Goal: Check status: Check status

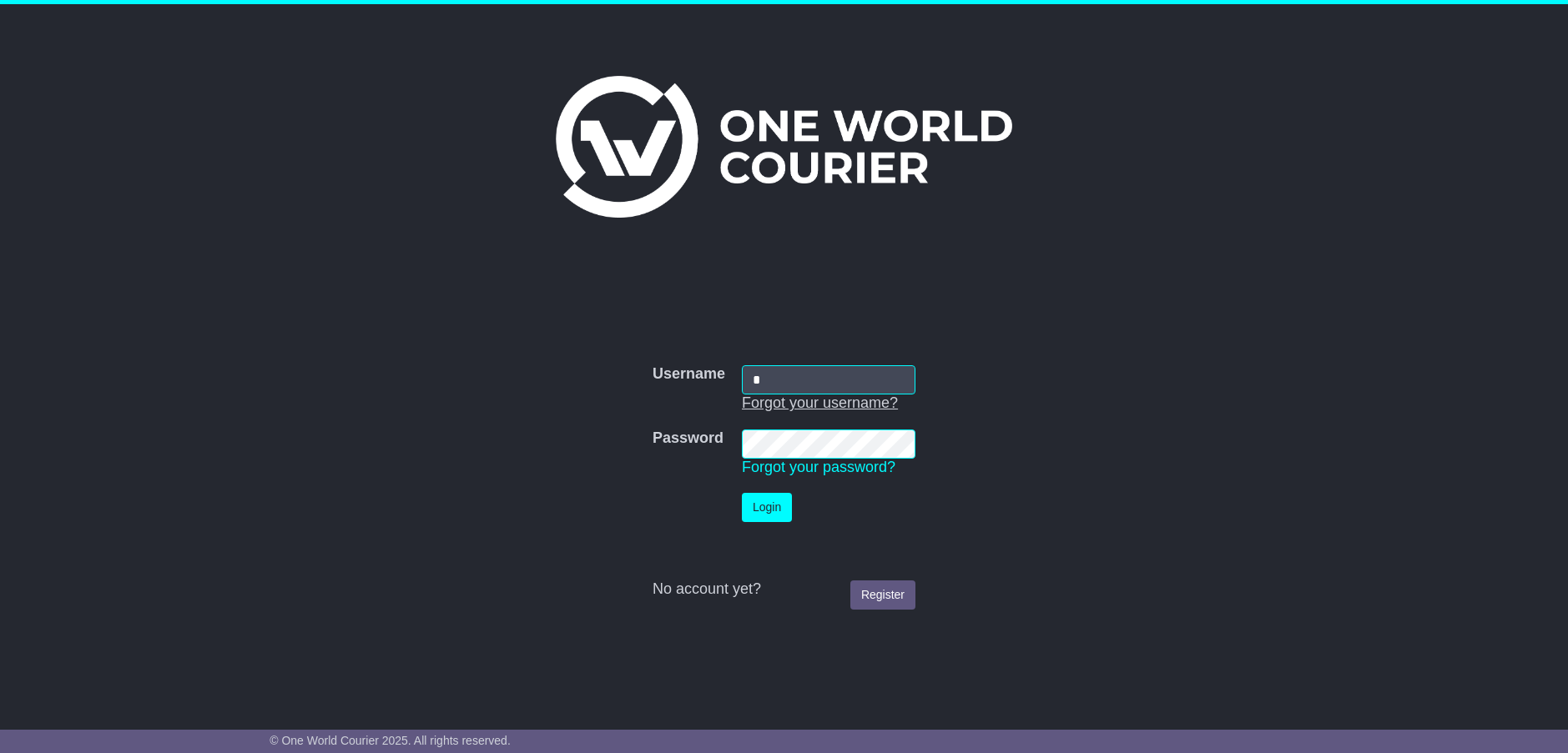
type input "**********"
click at [765, 502] on button "Login" at bounding box center [767, 507] width 50 height 29
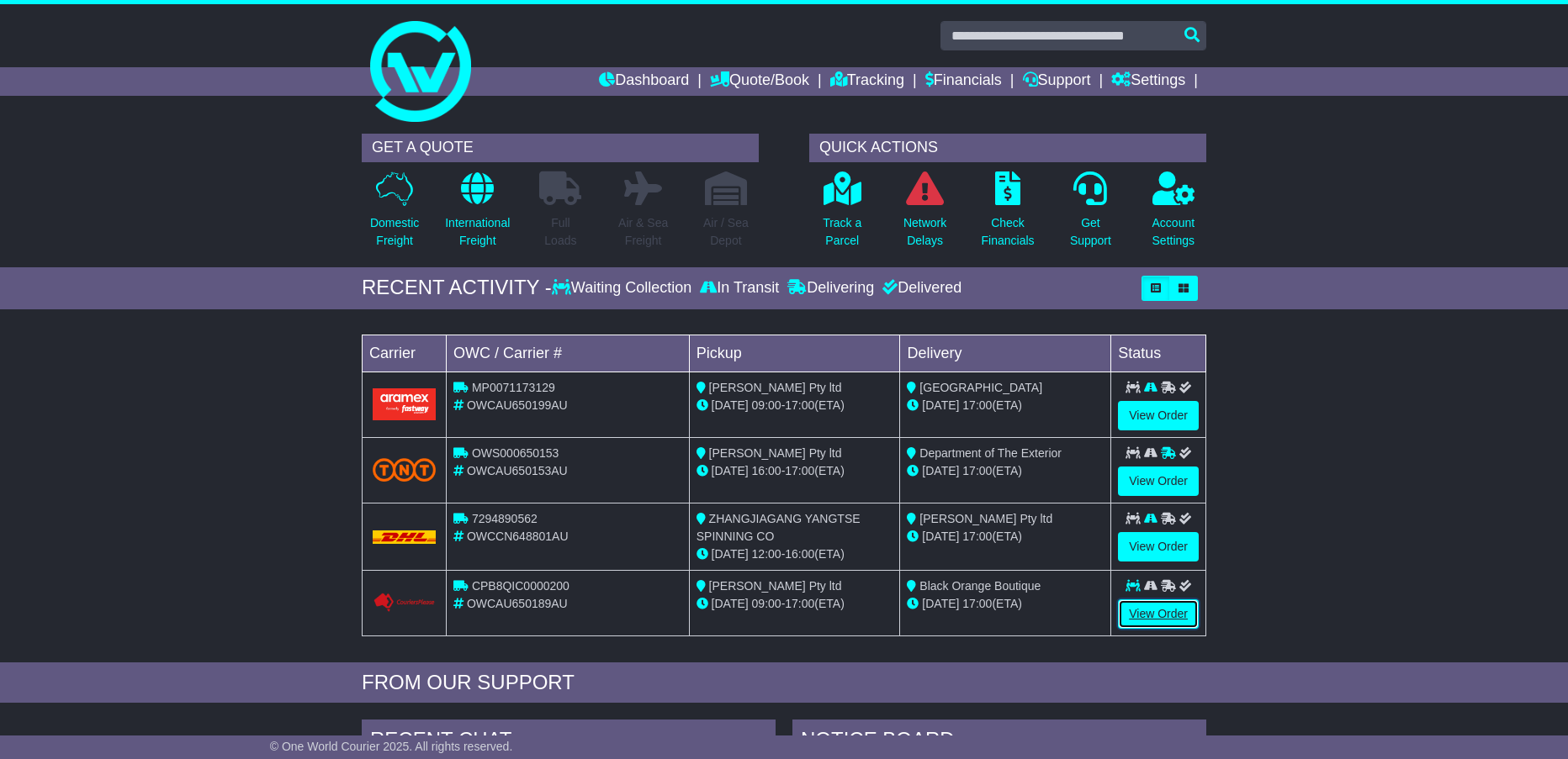
click at [1153, 605] on link "View Order" at bounding box center [1157, 614] width 80 height 29
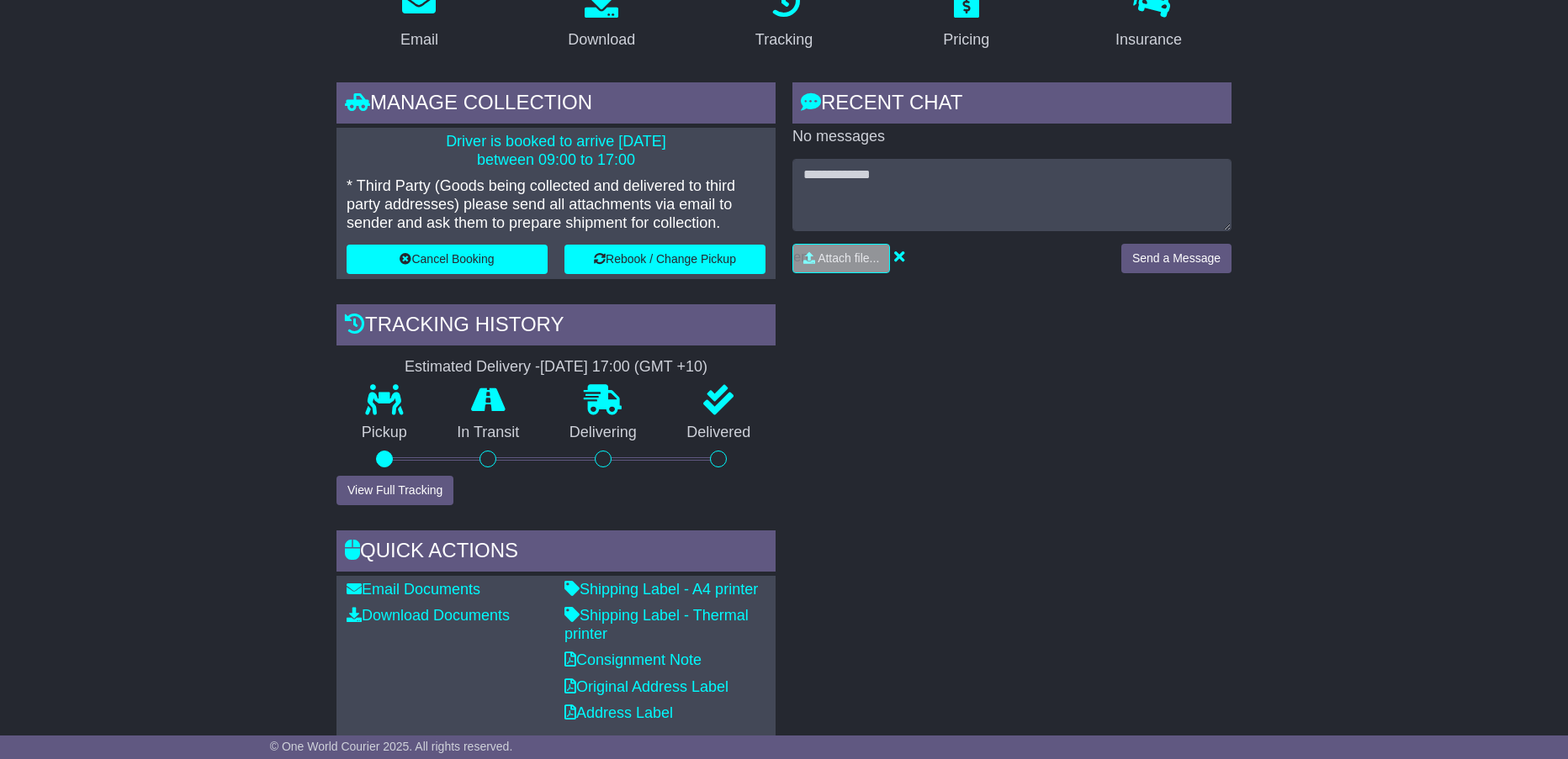
scroll to position [336, 0]
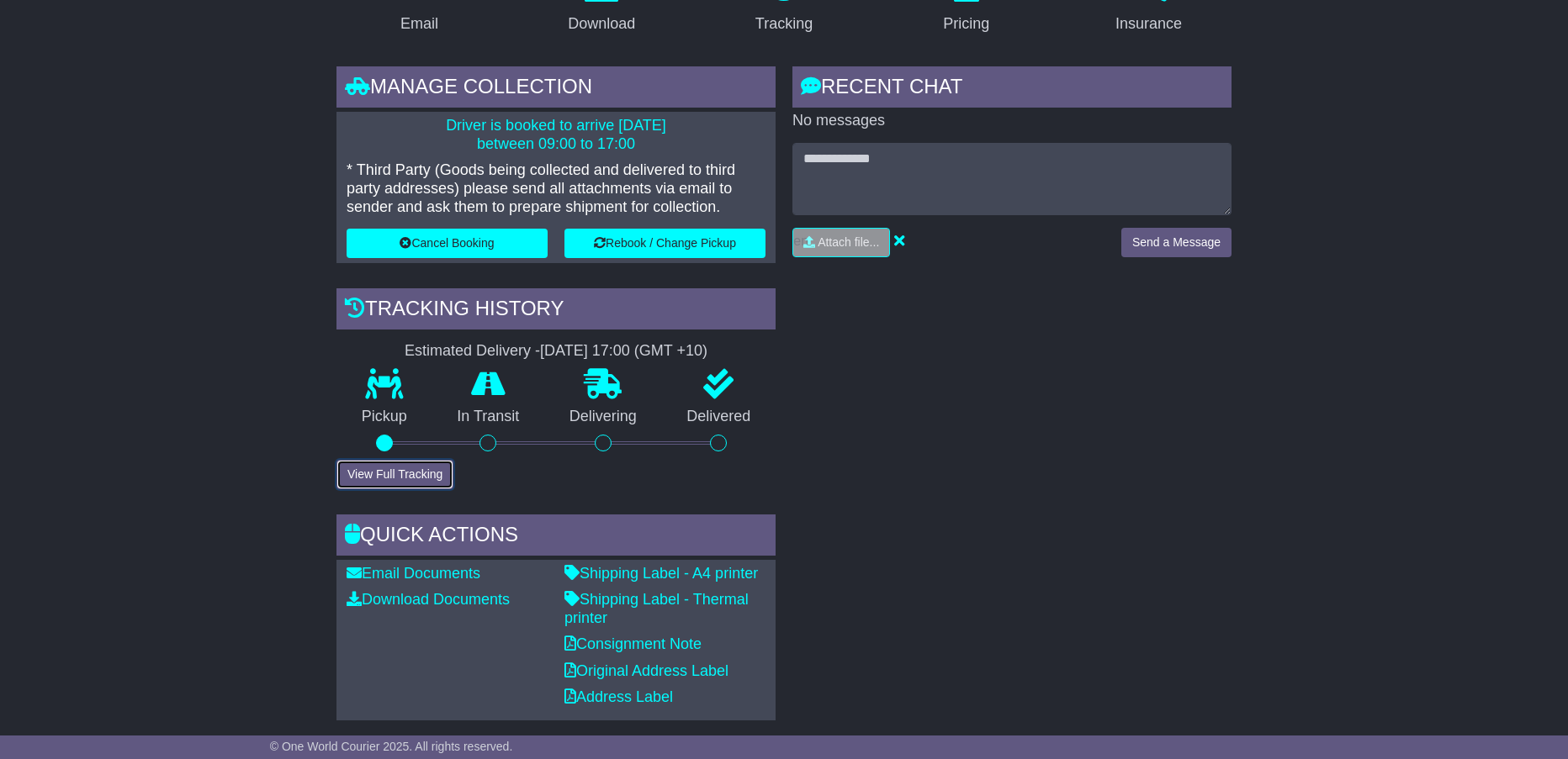
click at [364, 466] on button "View Full Tracking" at bounding box center [395, 475] width 117 height 29
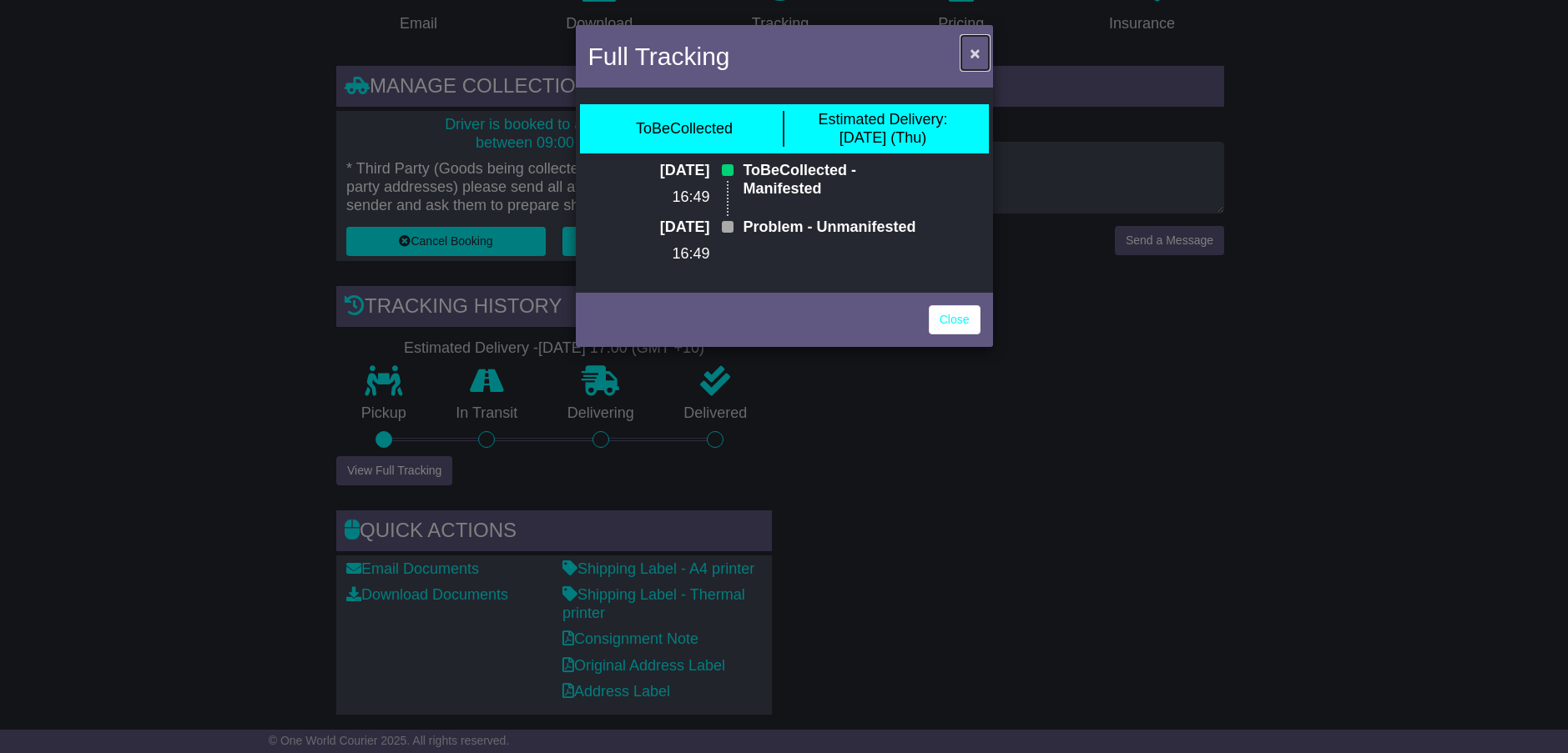
click at [969, 48] on button "×" at bounding box center [975, 53] width 27 height 35
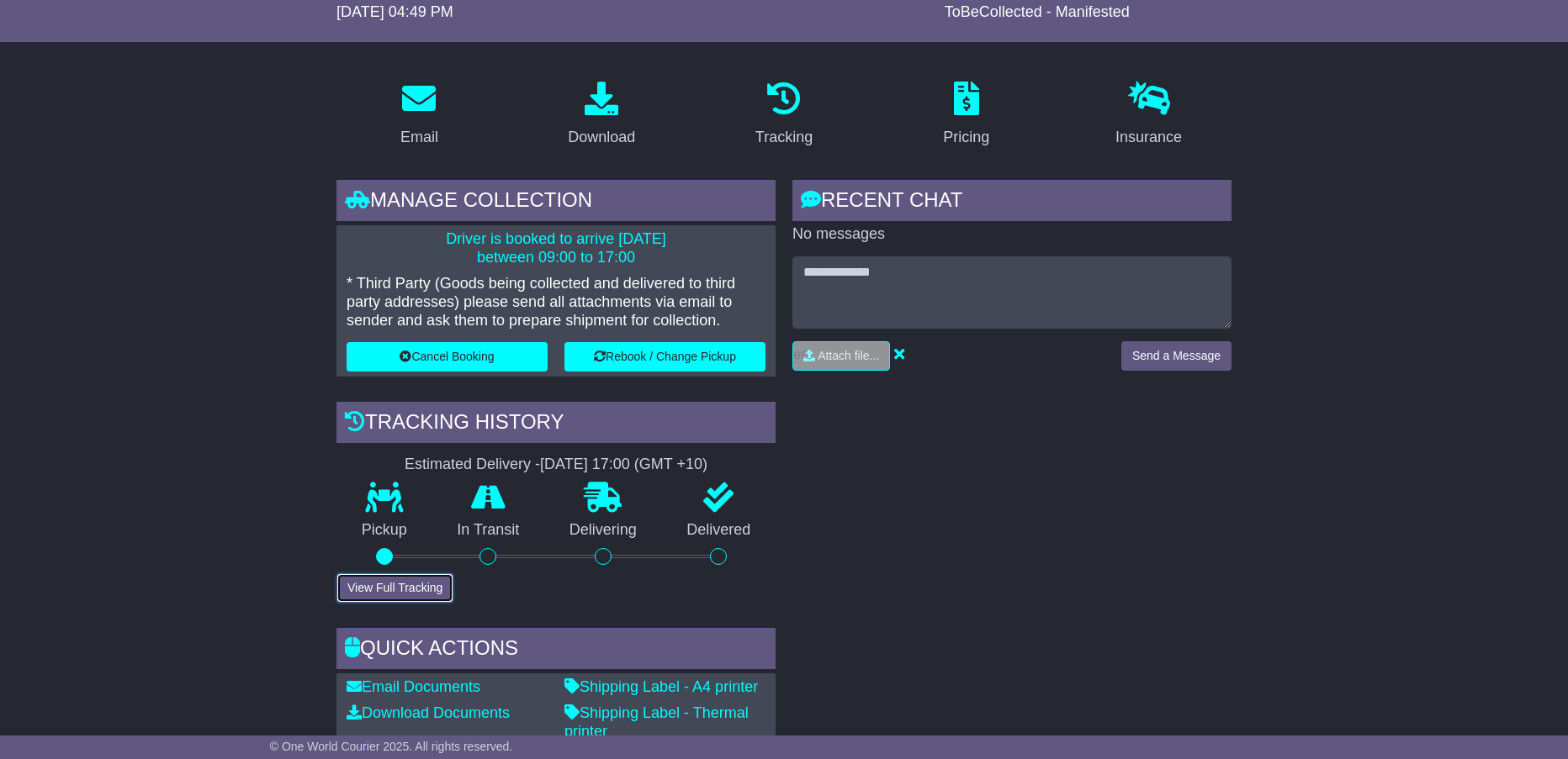
scroll to position [0, 0]
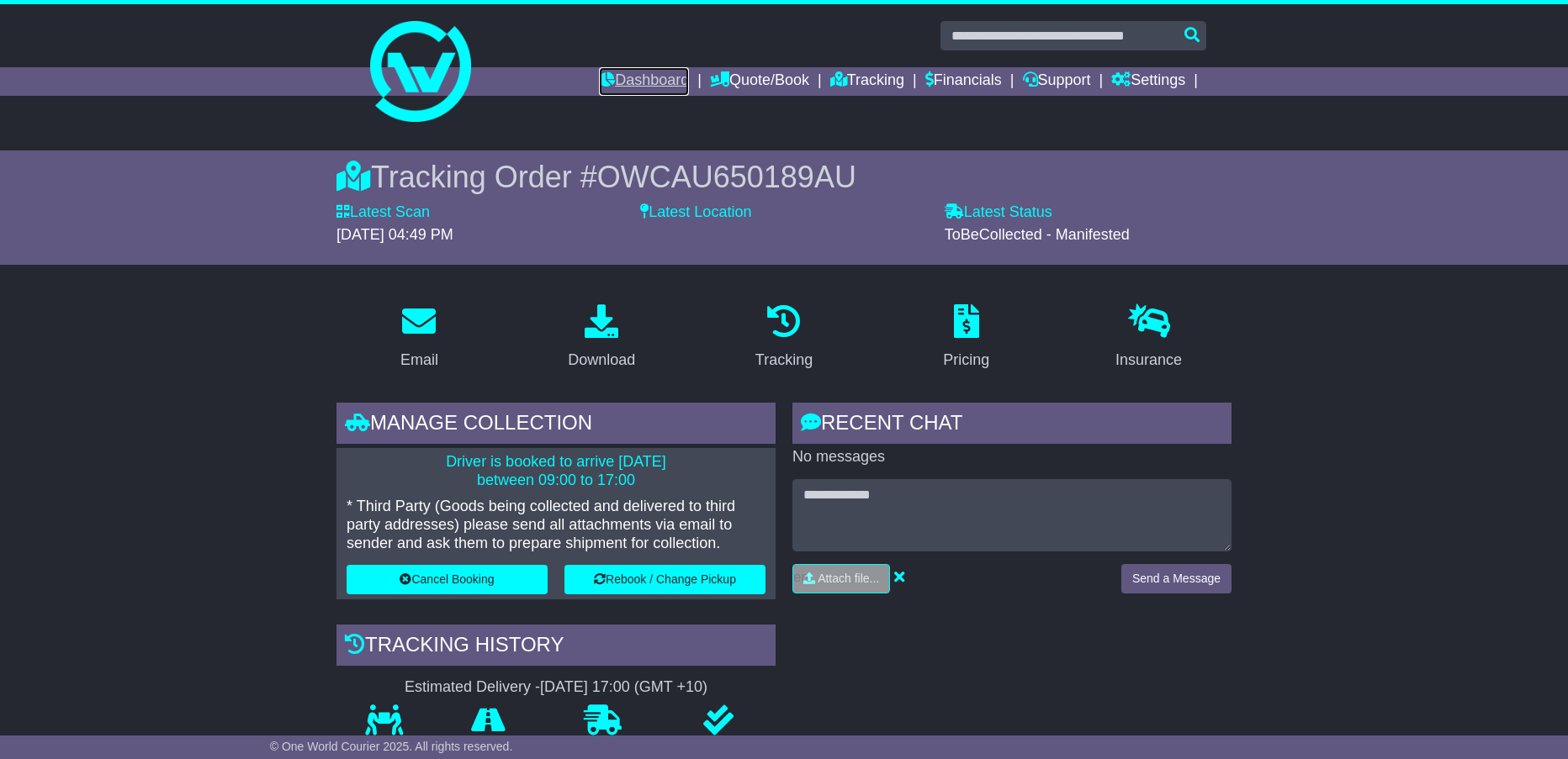
click at [632, 77] on link "Dashboard" at bounding box center [643, 82] width 90 height 29
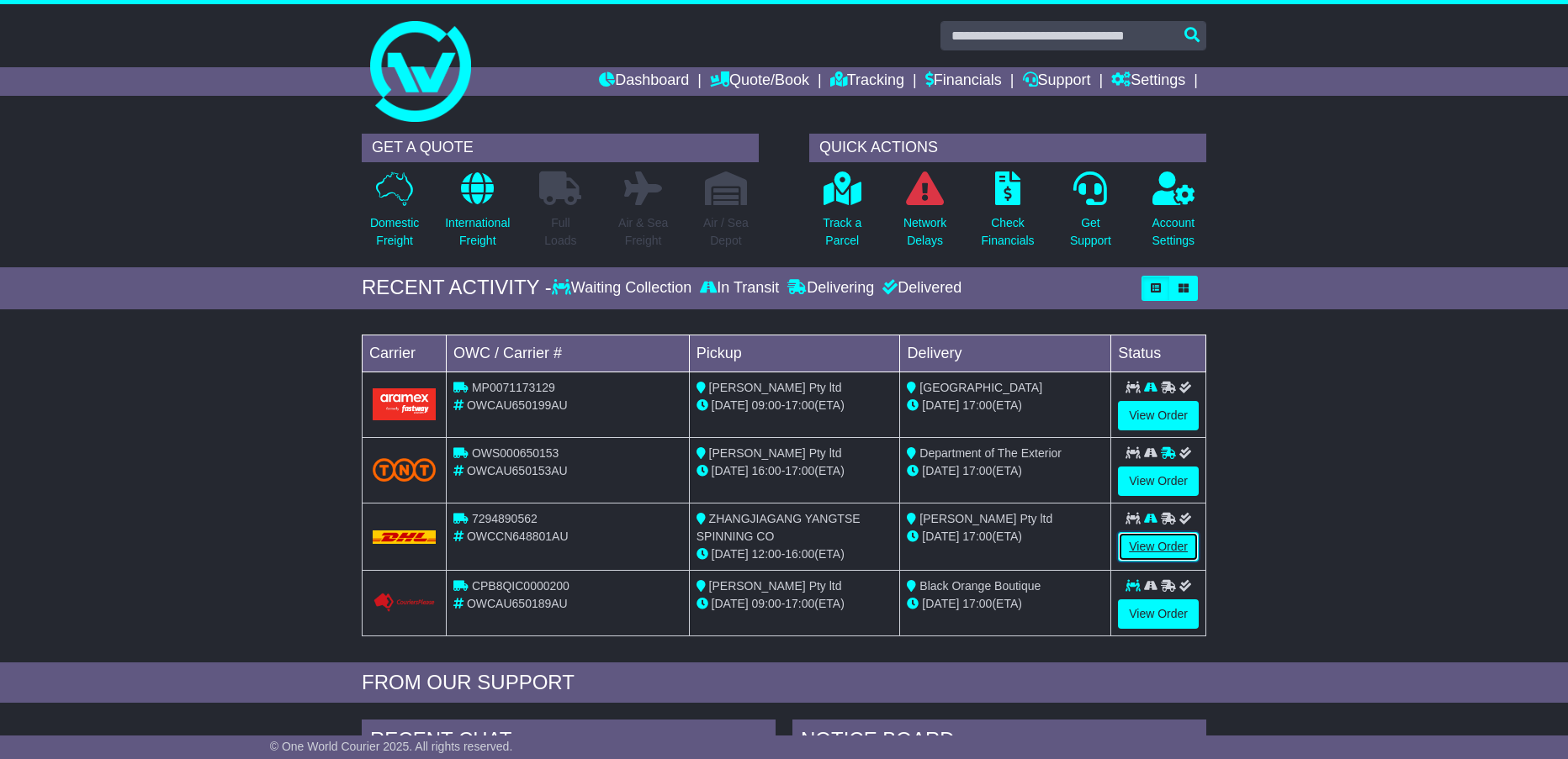
click at [1169, 540] on link "View Order" at bounding box center [1157, 546] width 80 height 29
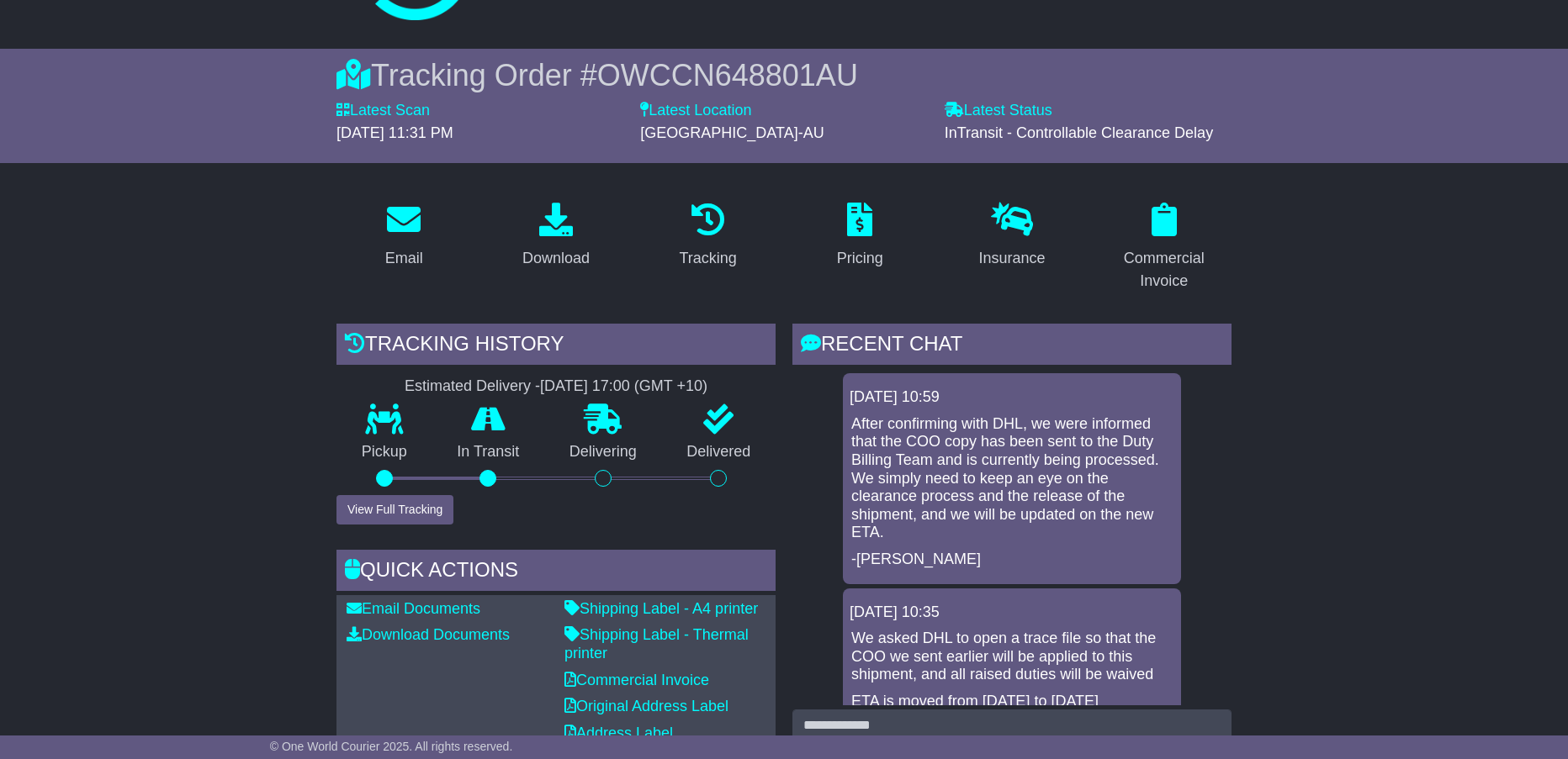
scroll to position [252, 0]
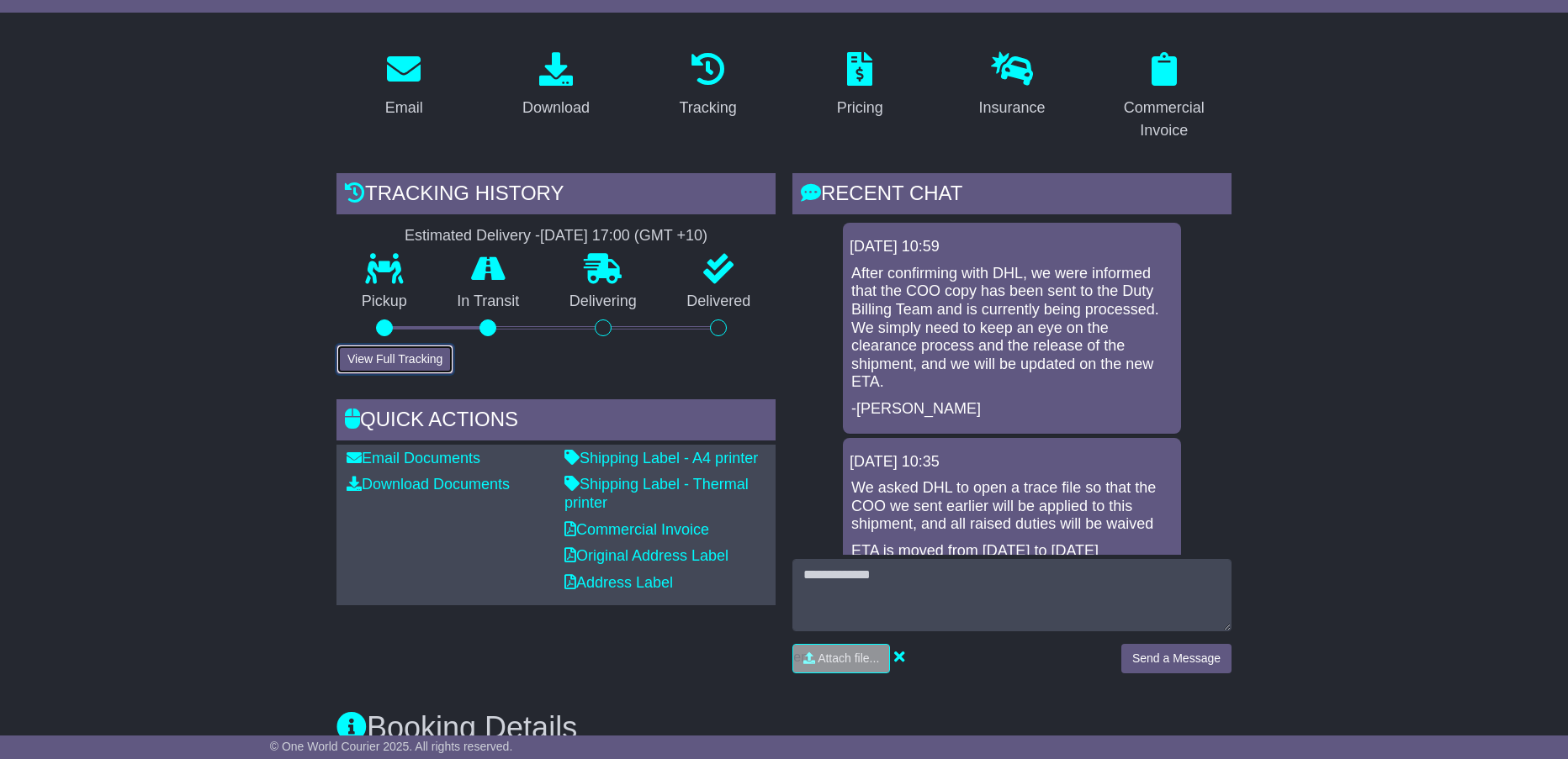
click at [380, 359] on button "View Full Tracking" at bounding box center [395, 359] width 117 height 29
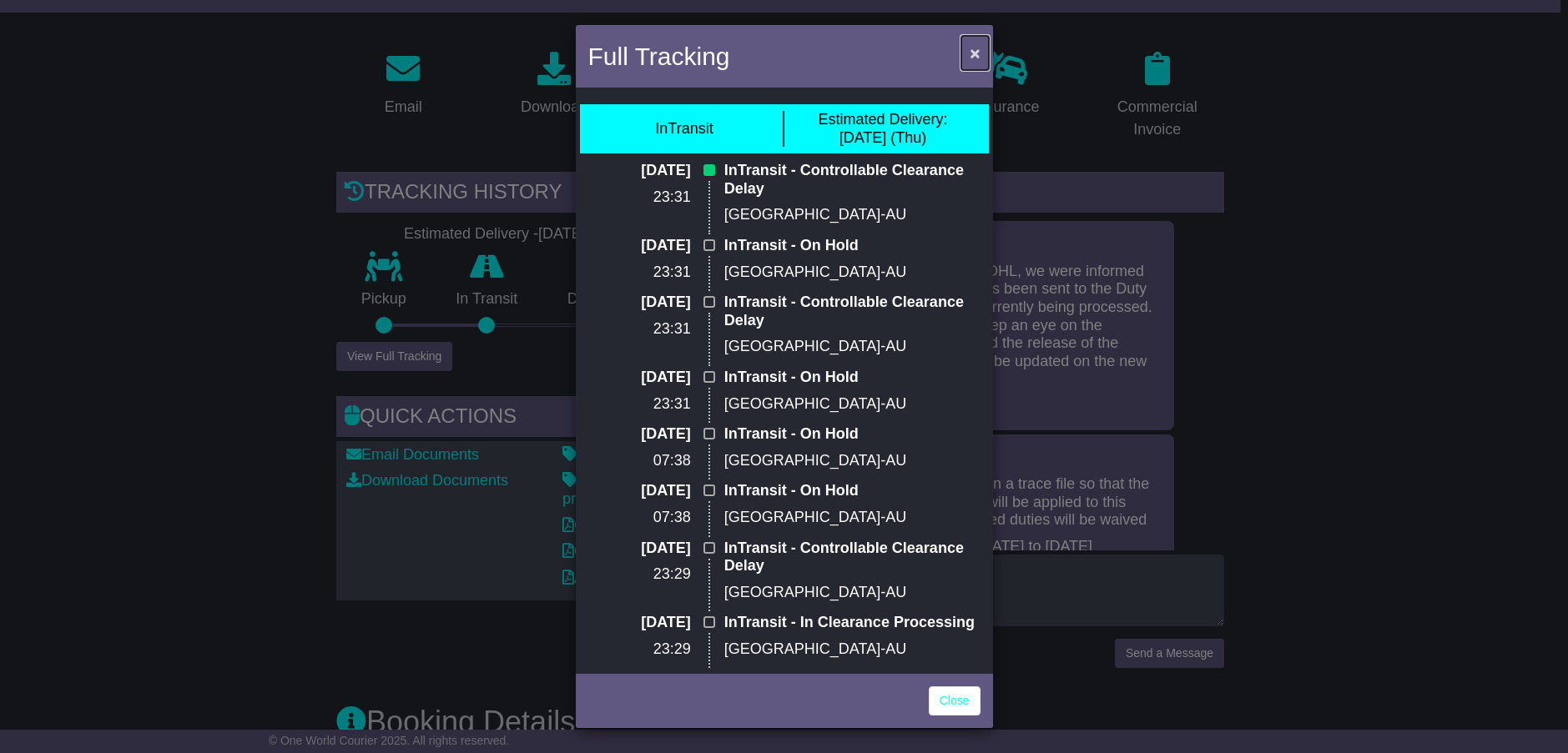
click at [968, 47] on button "×" at bounding box center [975, 53] width 27 height 35
